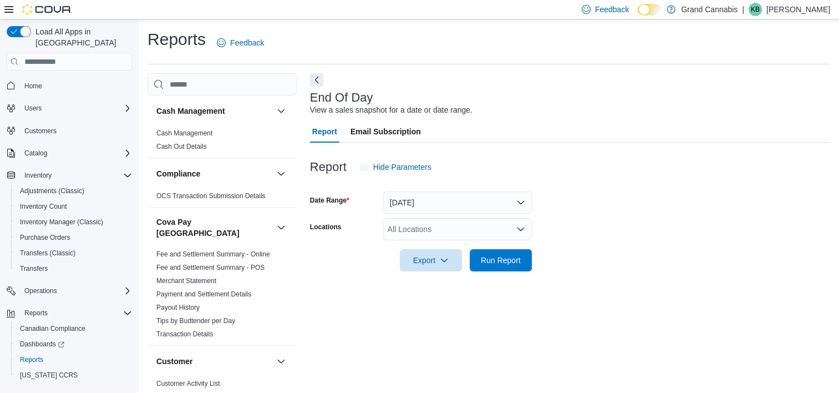
scroll to position [6, 0]
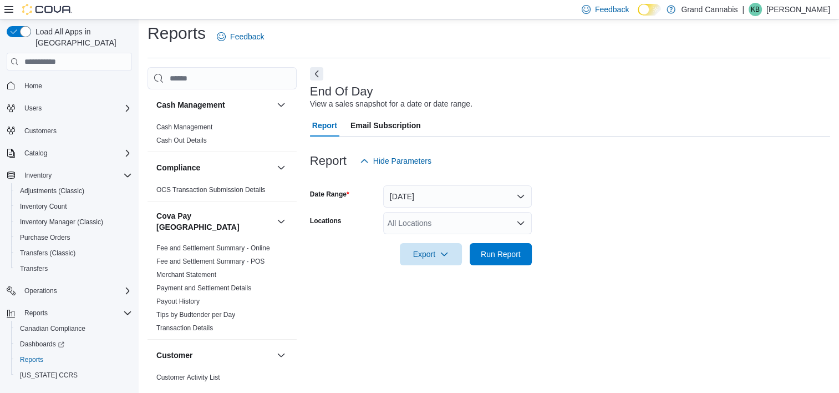
click at [416, 228] on div "All Locations" at bounding box center [457, 223] width 149 height 22
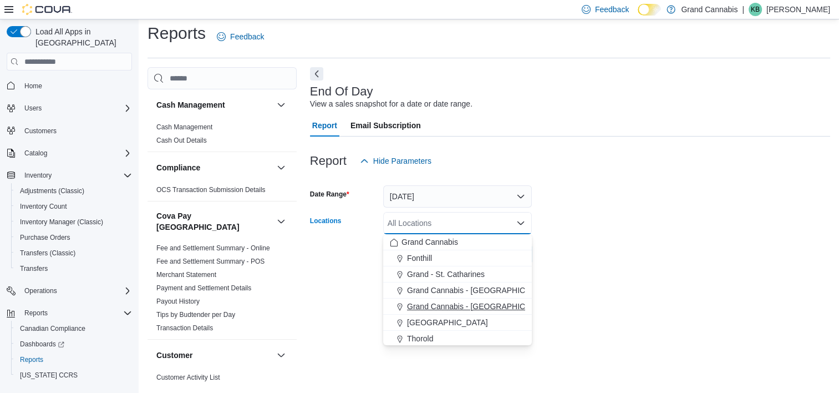
click at [438, 308] on span "Grand Cannabis - [GEOGRAPHIC_DATA]" at bounding box center [479, 306] width 144 height 11
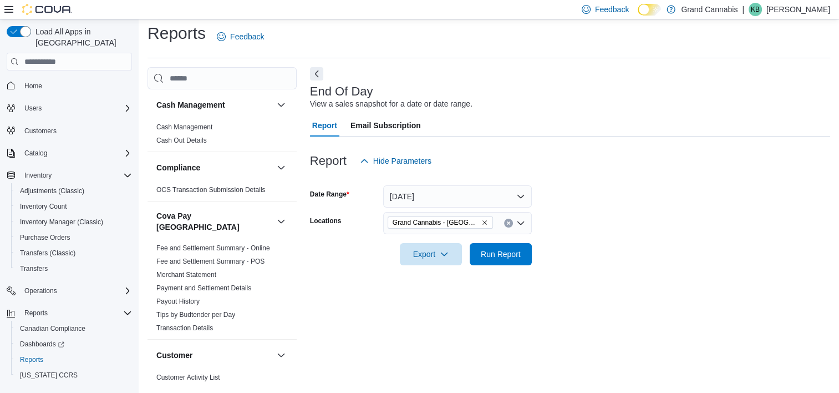
click at [651, 273] on div at bounding box center [570, 271] width 520 height 13
click at [511, 257] on span "Run Report" at bounding box center [501, 253] width 40 height 11
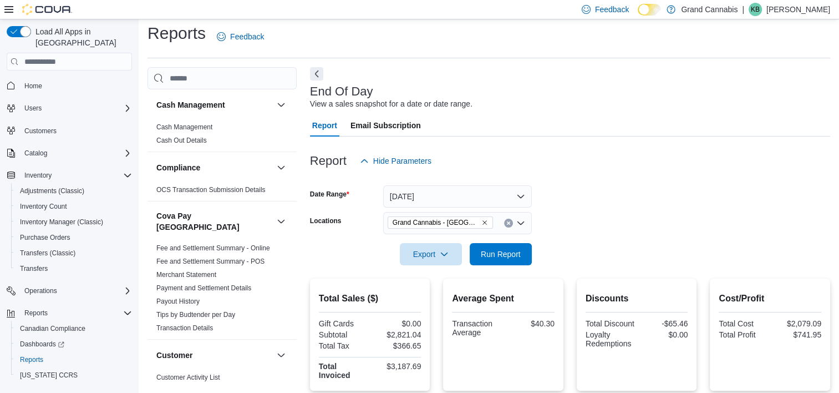
click at [484, 220] on icon "Remove Grand Cannabis - Georgetown from selection in this group" at bounding box center [484, 222] width 7 height 7
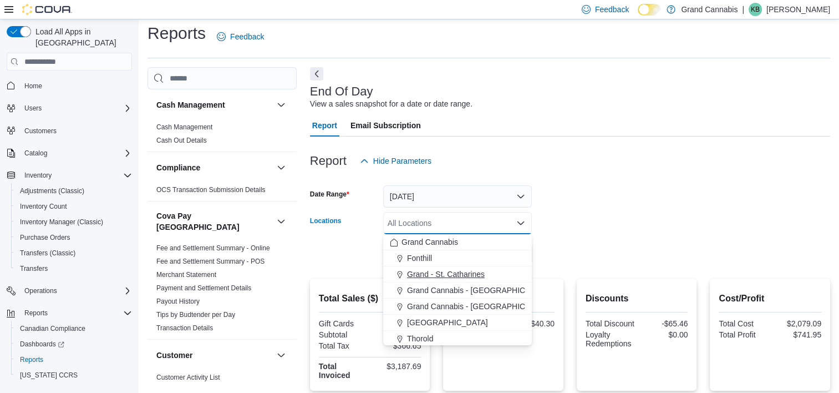
click at [472, 272] on span "Grand - St. Catharines" at bounding box center [446, 273] width 78 height 11
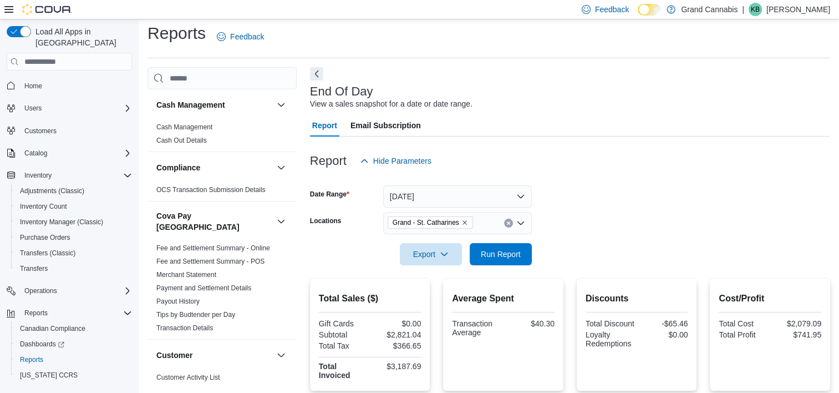
click at [639, 224] on form "Date Range [DATE] Locations [GEOGRAPHIC_DATA] Export Run Report" at bounding box center [570, 218] width 520 height 93
click at [506, 257] on span "Run Report" at bounding box center [501, 253] width 40 height 11
click at [461, 223] on icon "Remove Grand - St. Catharines from selection in this group" at bounding box center [464, 222] width 7 height 7
click at [616, 237] on div at bounding box center [570, 238] width 520 height 9
click at [481, 222] on div "All Locations" at bounding box center [457, 223] width 149 height 22
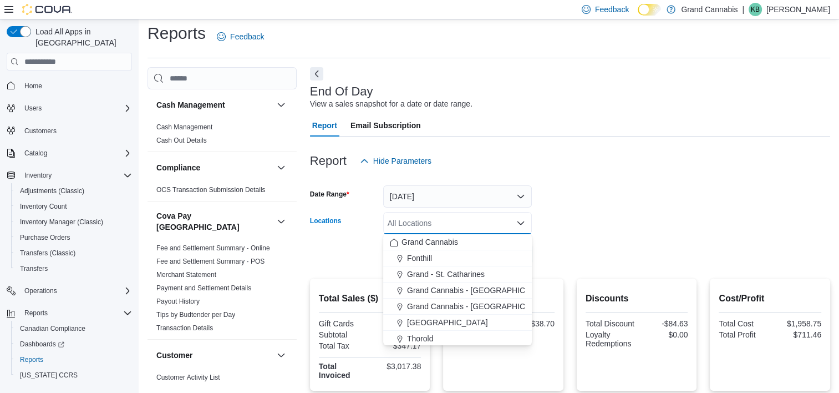
scroll to position [18, 0]
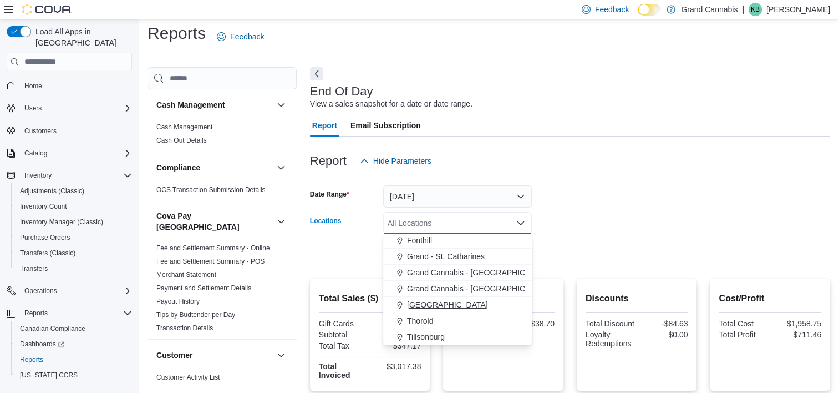
click at [443, 303] on span "[GEOGRAPHIC_DATA]" at bounding box center [447, 304] width 81 height 11
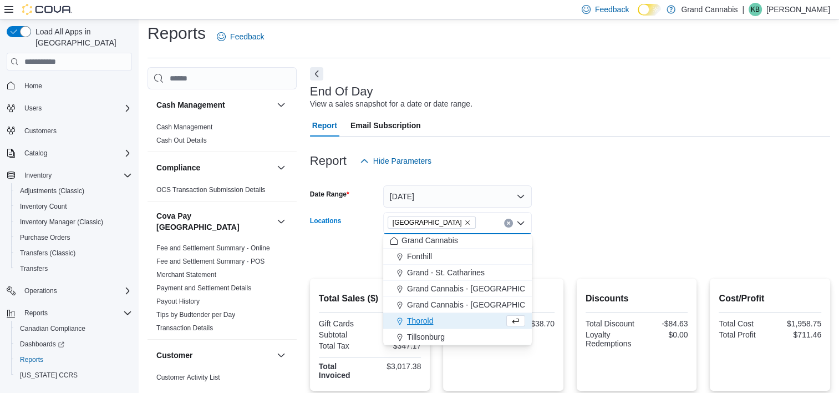
scroll to position [2, 0]
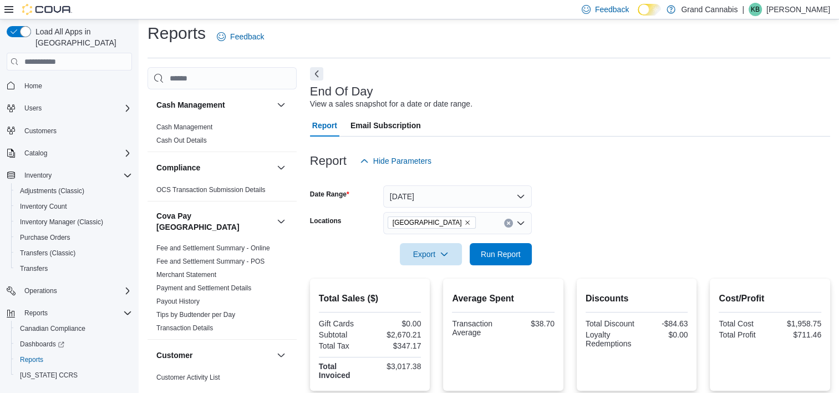
click at [561, 248] on form "Date Range [DATE] Locations [GEOGRAPHIC_DATA] Export Run Report" at bounding box center [570, 218] width 520 height 93
click at [512, 251] on span "Run Report" at bounding box center [501, 253] width 40 height 11
